Goal: Task Accomplishment & Management: Use online tool/utility

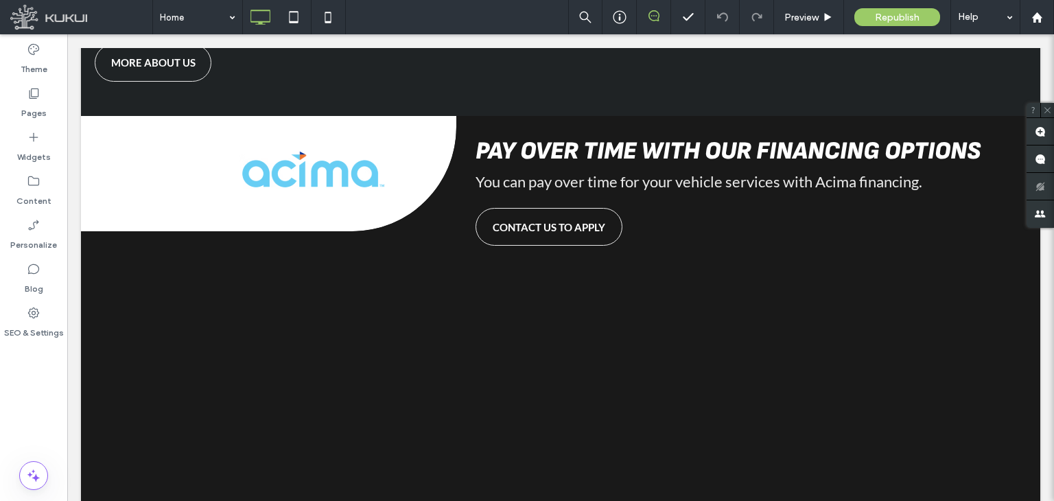
scroll to position [961, 0]
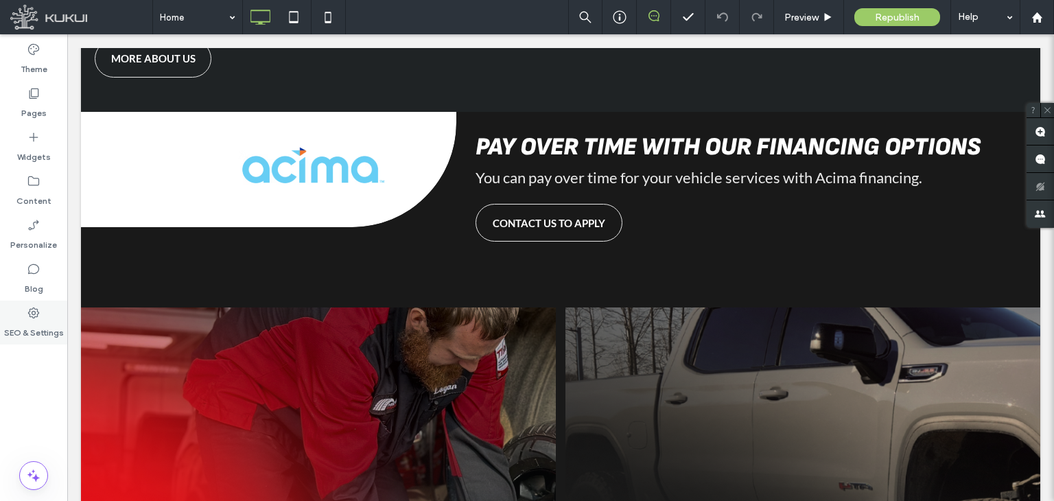
click at [25, 323] on label "SEO & Settings" at bounding box center [34, 329] width 60 height 19
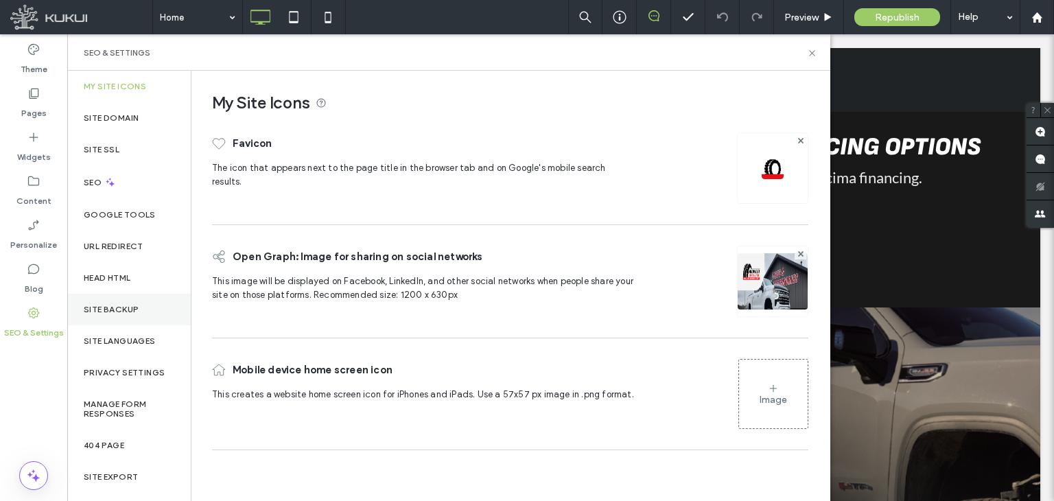
click at [122, 312] on label "Site Backup" at bounding box center [111, 310] width 55 height 10
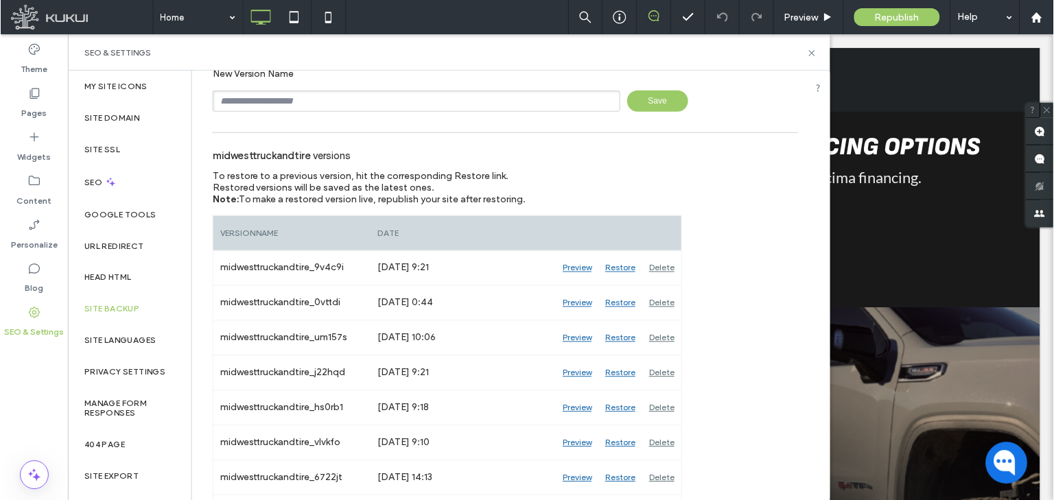
scroll to position [69, 0]
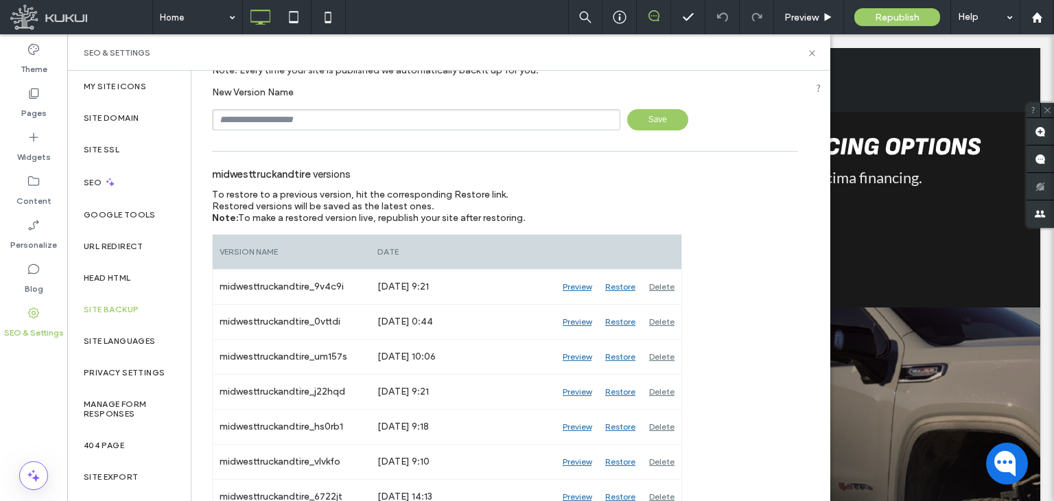
click at [366, 116] on input "text" at bounding box center [416, 119] width 408 height 21
type input "**********"
click at [634, 118] on span "Save" at bounding box center [657, 119] width 61 height 21
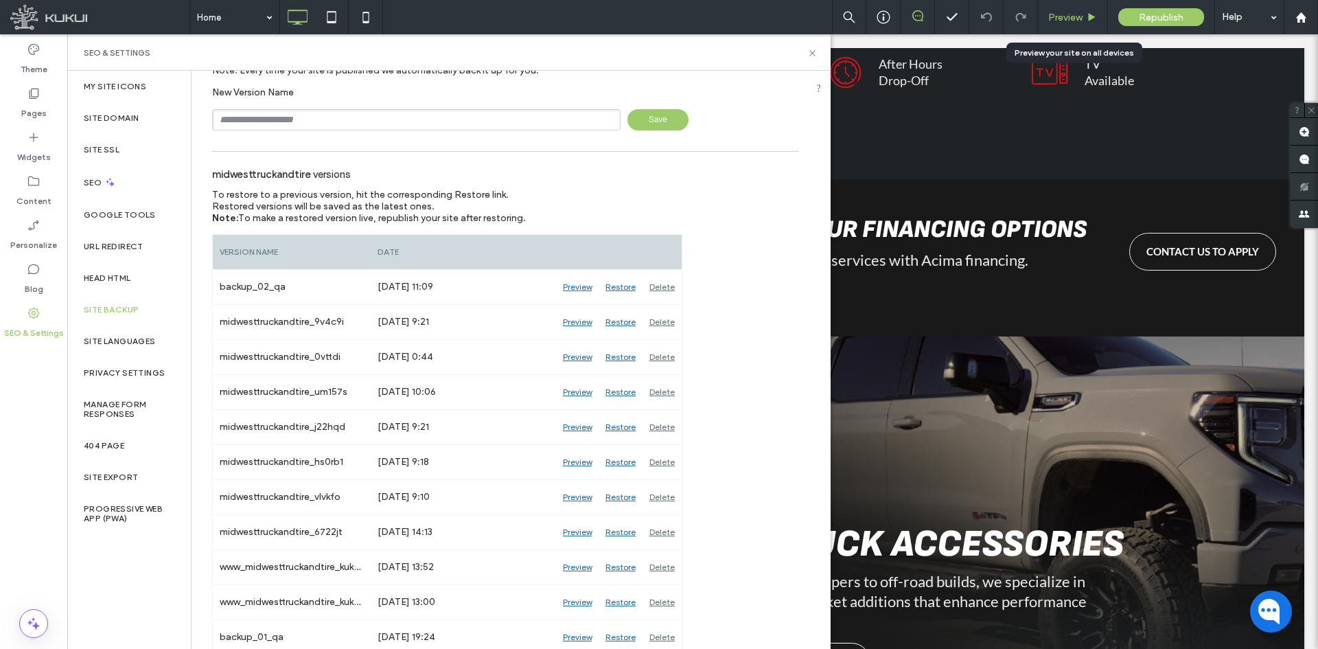
click at [1054, 16] on span "Preview" at bounding box center [1065, 18] width 34 height 12
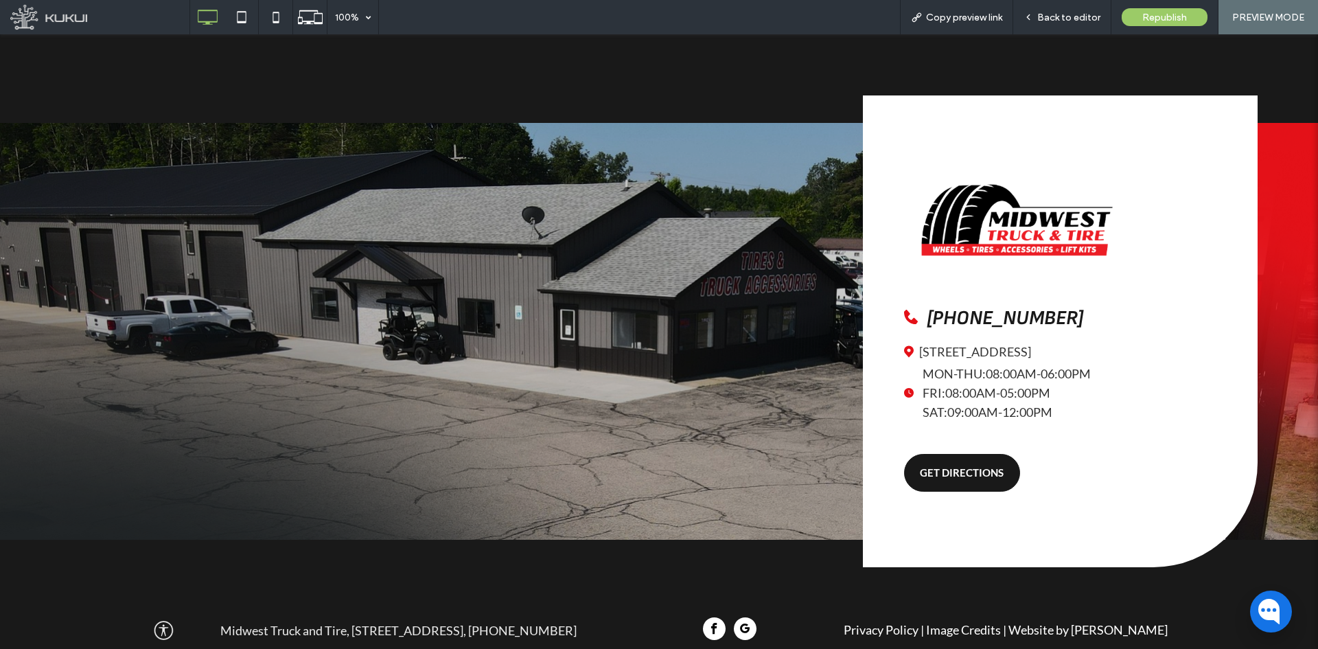
scroll to position [5178, 0]
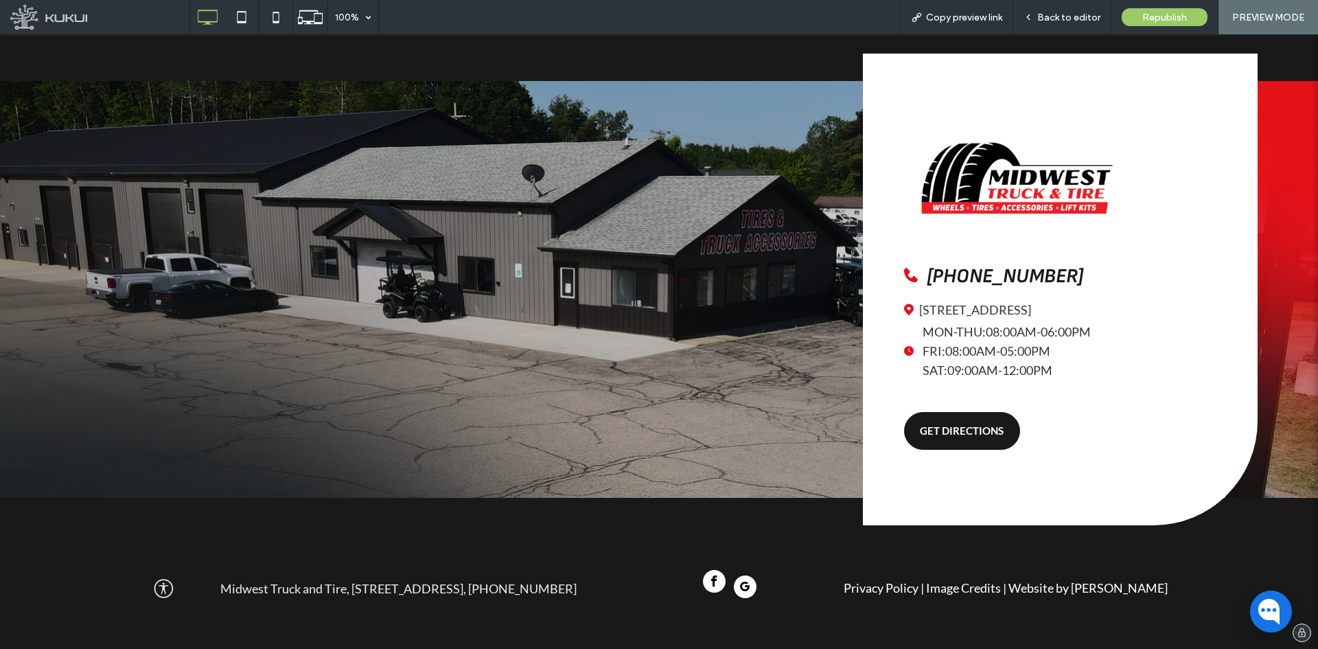
click at [703, 500] on span "facebook" at bounding box center [714, 581] width 23 height 23
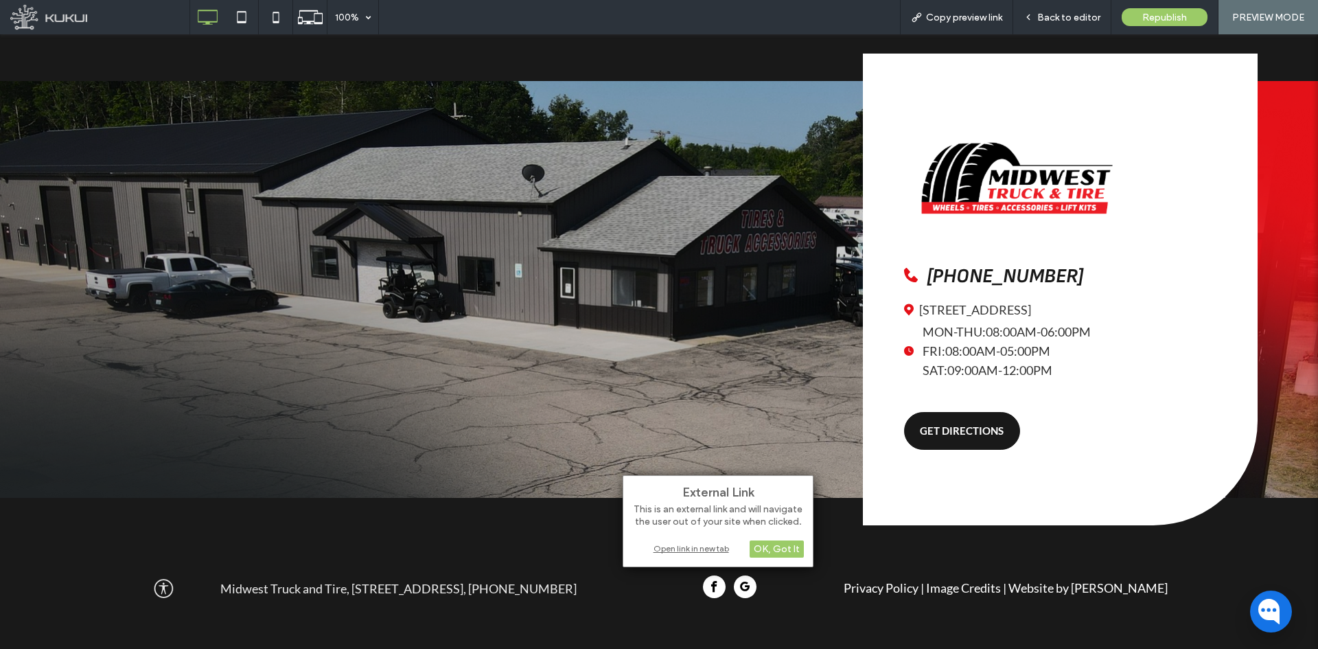
click at [728, 500] on div "Open link in new tab" at bounding box center [718, 548] width 172 height 14
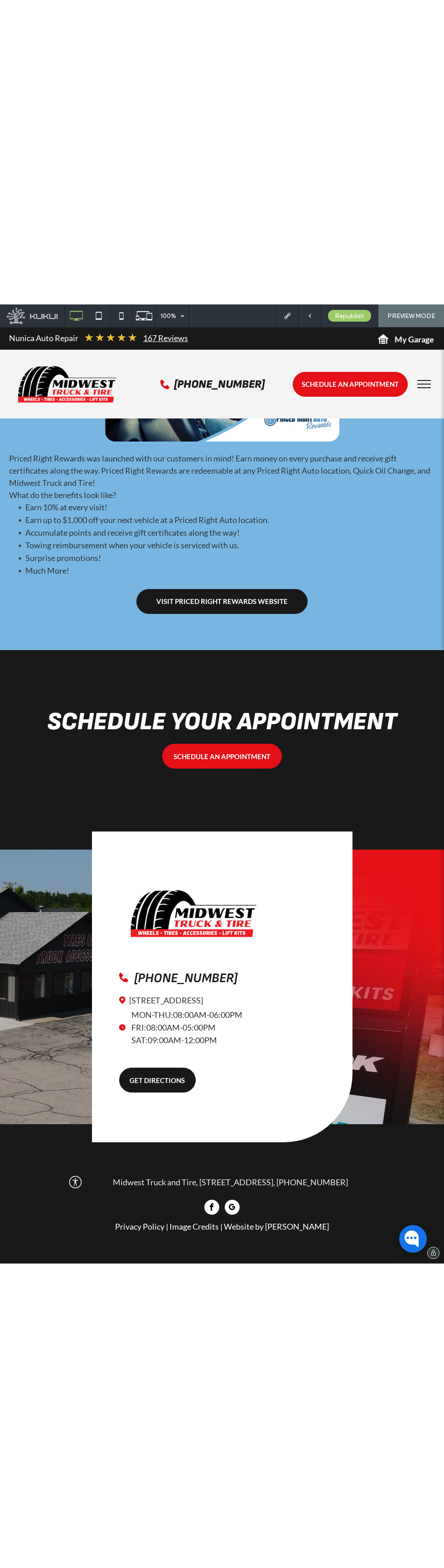
scroll to position [2762, 0]
